Goal: Transaction & Acquisition: Book appointment/travel/reservation

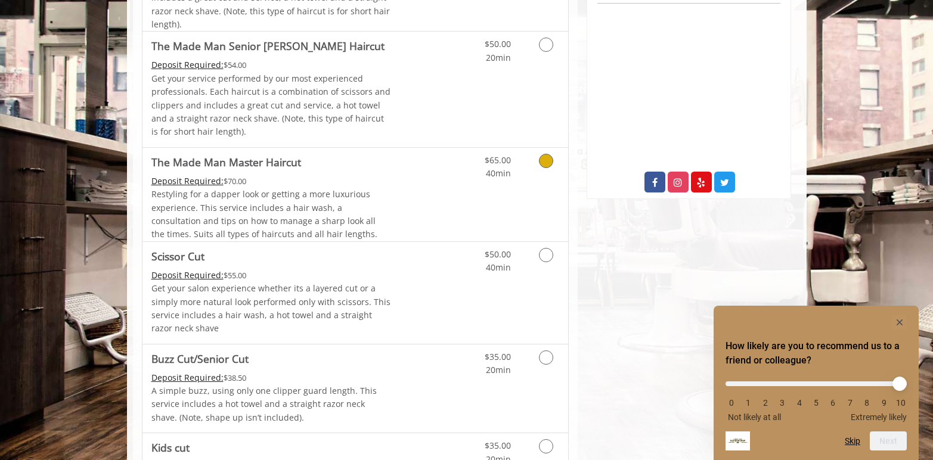
scroll to position [550, 0]
click at [378, 200] on span "Restyling for a dapper look or getting a more luxurious experience. This servic…" at bounding box center [264, 211] width 226 height 51
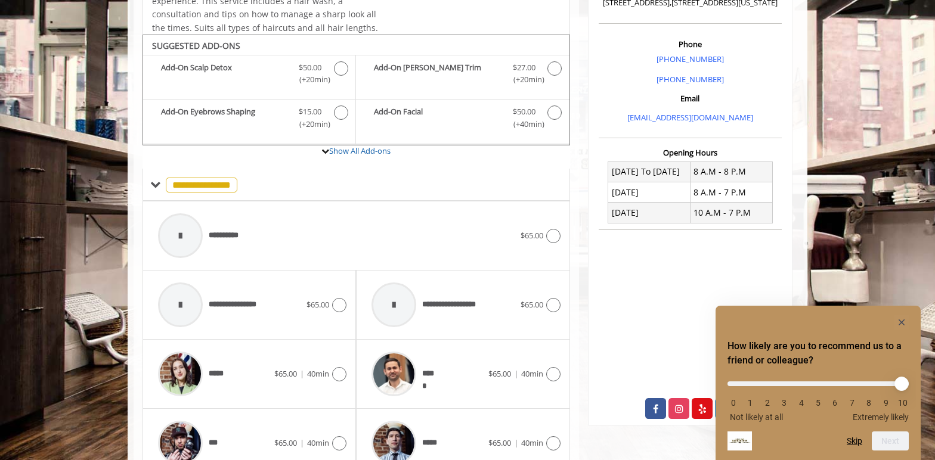
scroll to position [278, 0]
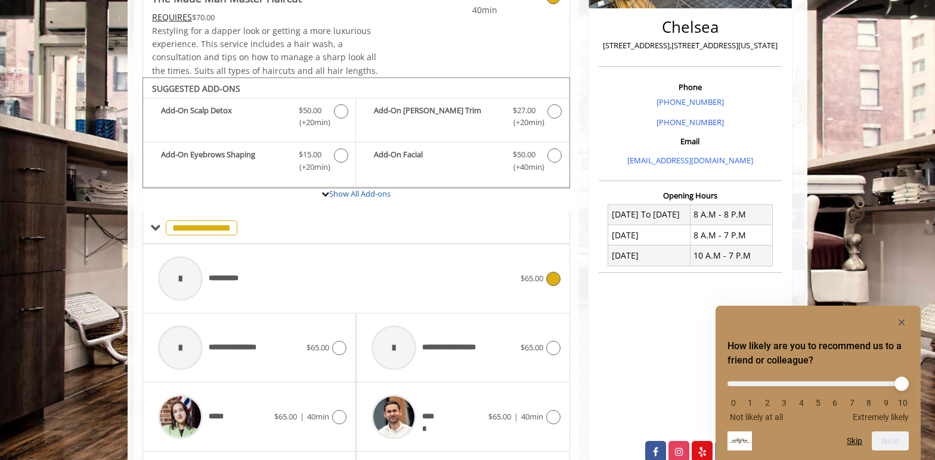
click at [536, 284] on span "$65.00" at bounding box center [532, 279] width 23 height 13
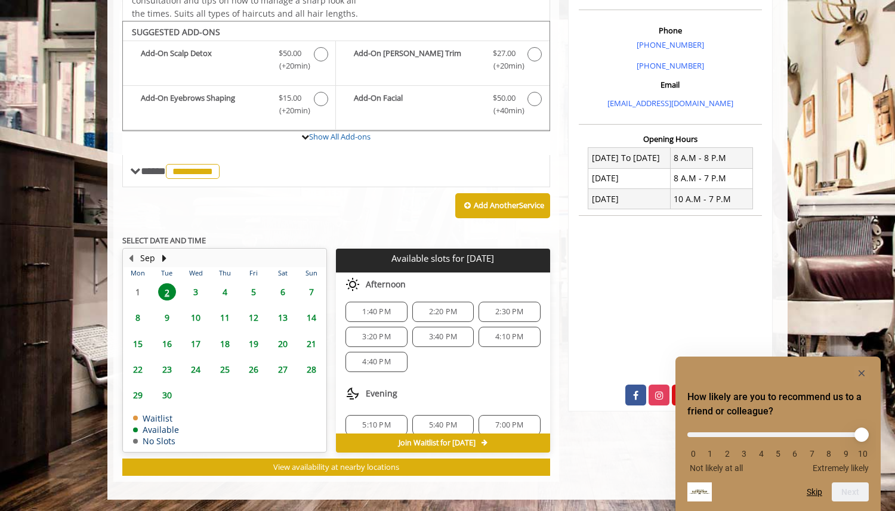
scroll to position [0, 0]
click at [440, 322] on div "2:20 PM" at bounding box center [442, 316] width 61 height 20
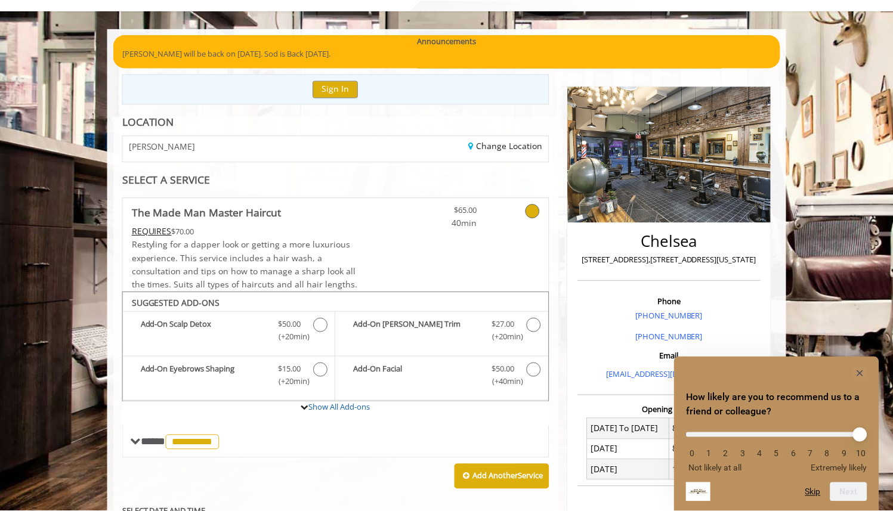
scroll to position [64, 0]
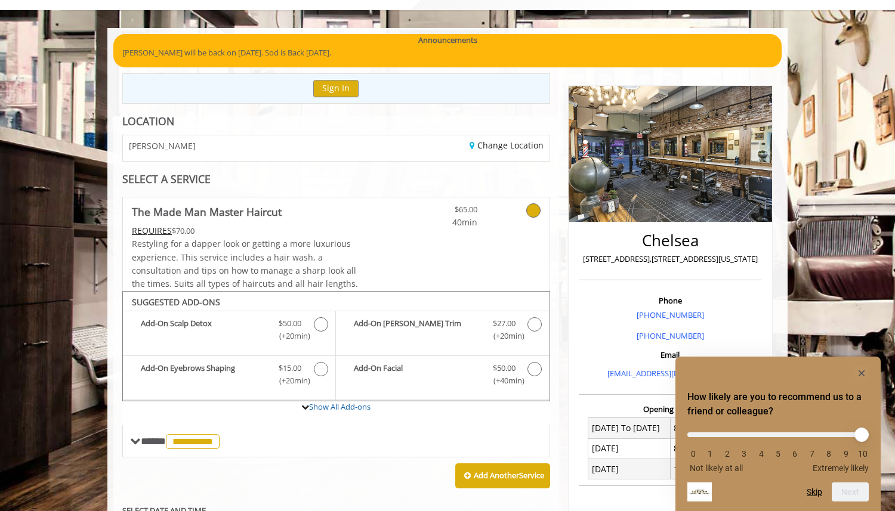
click at [536, 203] on link at bounding box center [517, 213] width 45 height 32
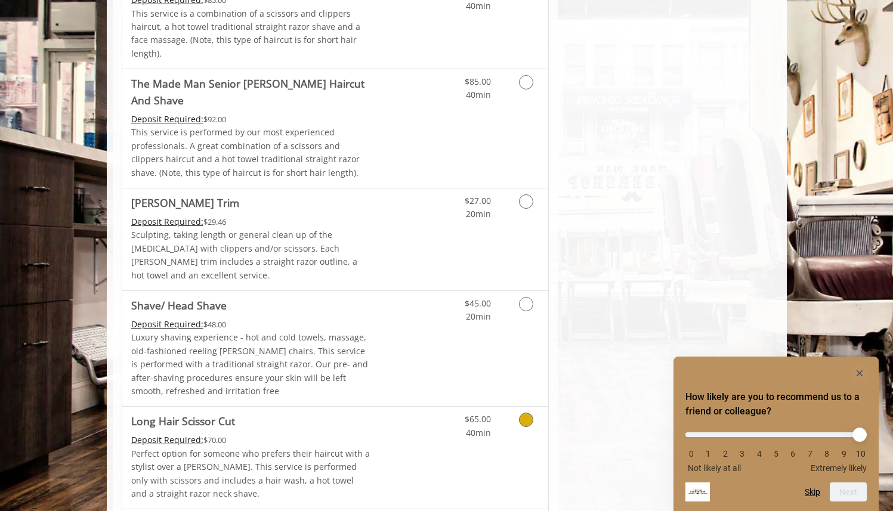
scroll to position [1370, 0]
click at [522, 405] on link "Grooming services" at bounding box center [524, 421] width 30 height 33
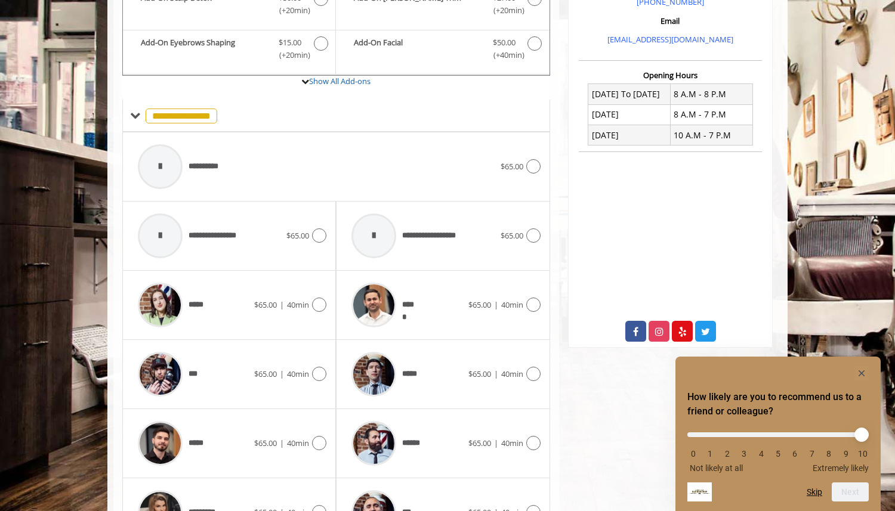
scroll to position [313, 0]
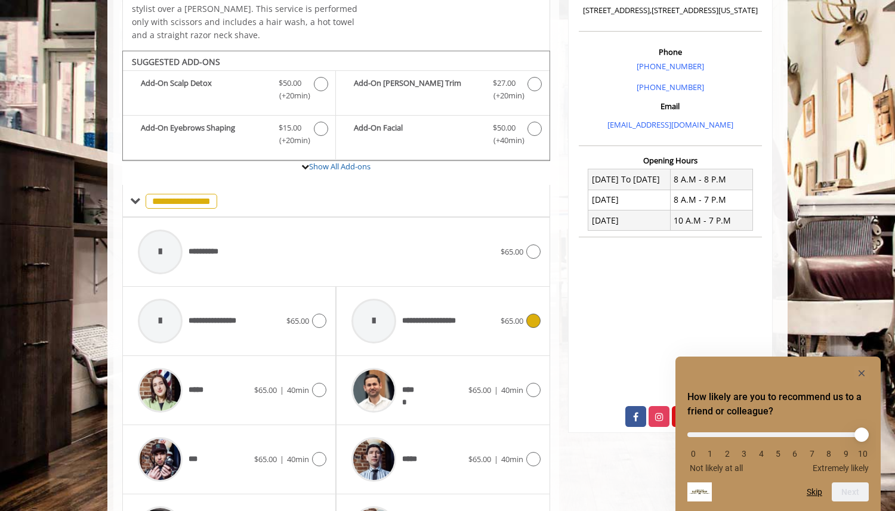
click at [527, 324] on icon at bounding box center [533, 321] width 14 height 14
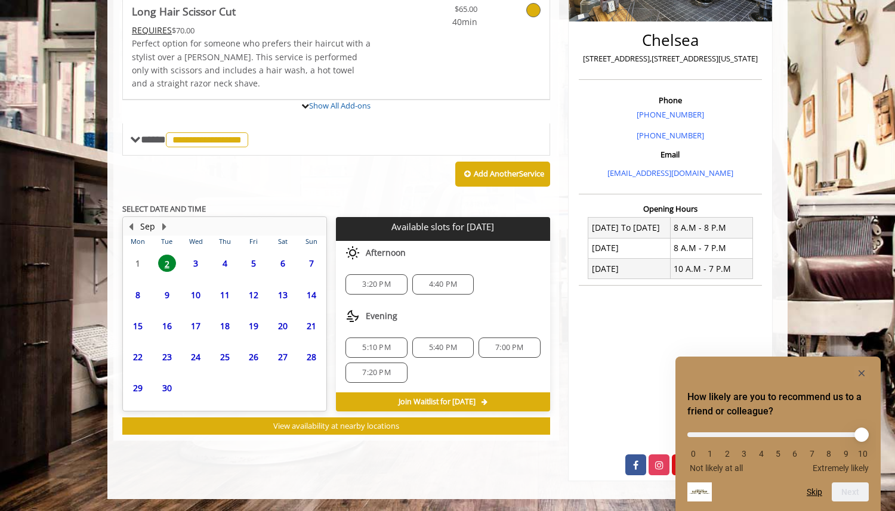
scroll to position [333, 0]
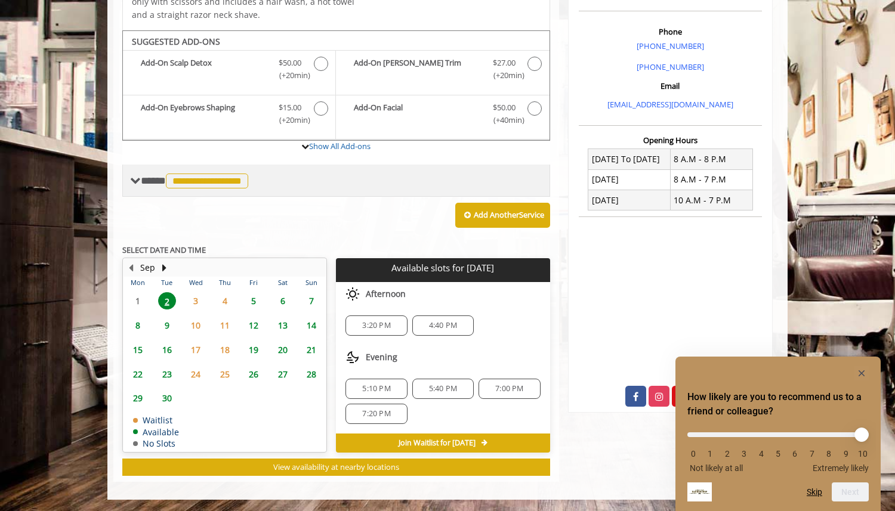
click at [141, 180] on span "**********" at bounding box center [196, 180] width 110 height 11
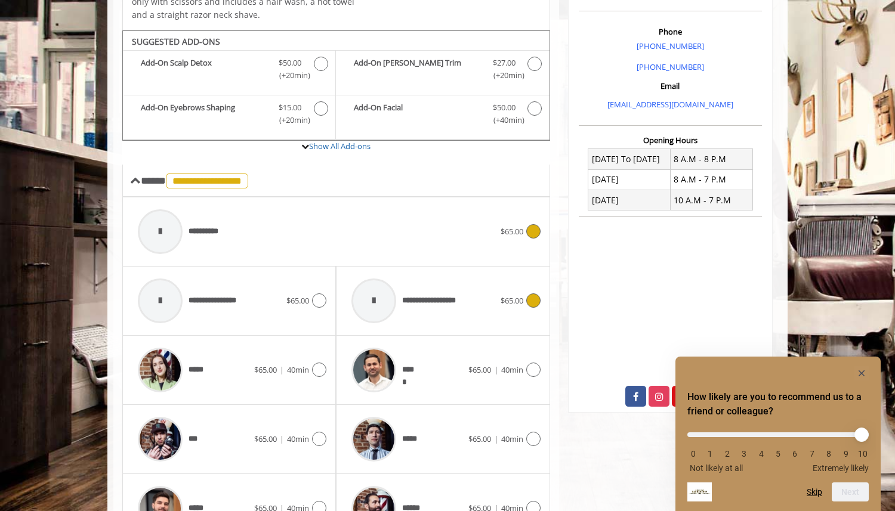
click at [528, 234] on icon at bounding box center [533, 231] width 14 height 14
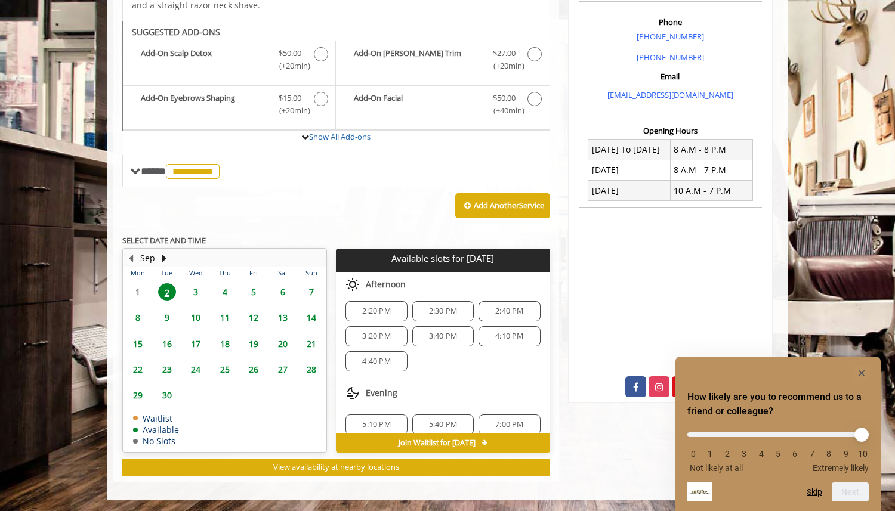
scroll to position [9, 0]
